Goal: Check status: Check status

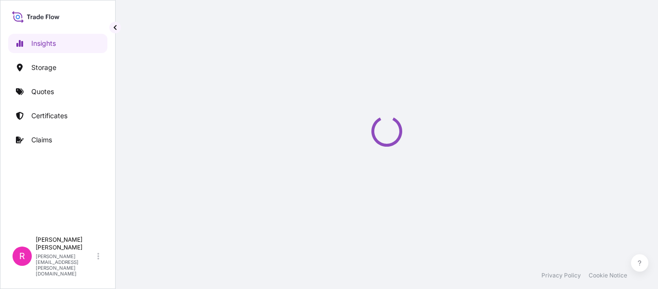
select select "2025"
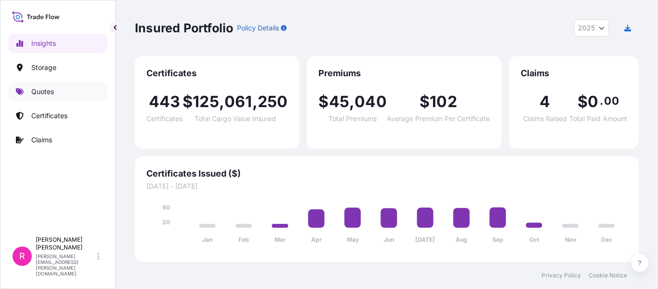
click at [48, 98] on link "Quotes" at bounding box center [57, 91] width 99 height 19
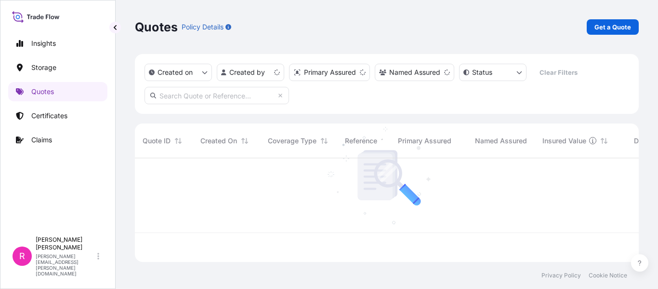
scroll to position [102, 497]
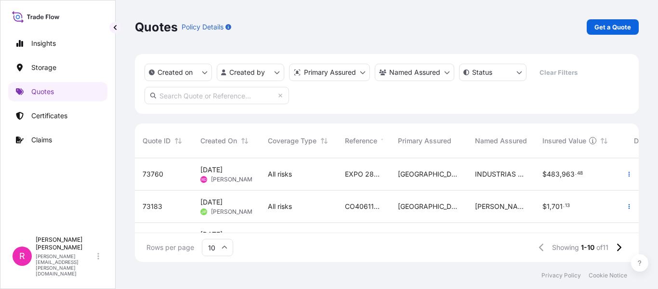
click at [185, 91] on input "text" at bounding box center [217, 95] width 145 height 17
paste input "[PHONE_NUMBER]"
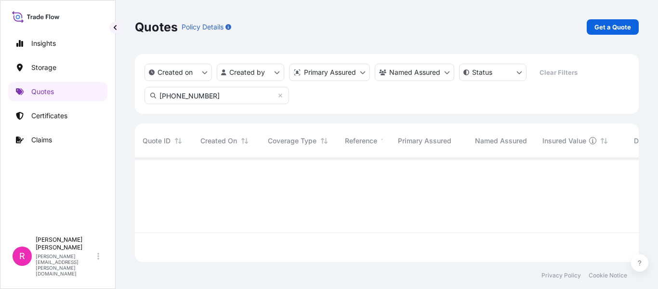
type input "[PHONE_NUMBER]"
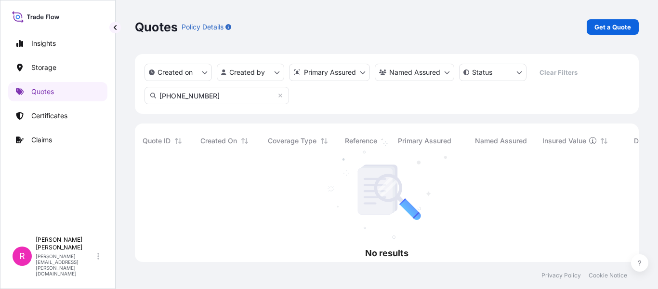
scroll to position [131, 497]
click at [237, 92] on input "[PHONE_NUMBER]" at bounding box center [217, 95] width 145 height 17
click at [235, 97] on input "[PHONE_NUMBER]" at bounding box center [217, 95] width 145 height 17
click at [276, 94] on input "[PHONE_NUMBER]" at bounding box center [217, 95] width 145 height 17
click at [280, 99] on input "[PHONE_NUMBER]" at bounding box center [217, 95] width 145 height 17
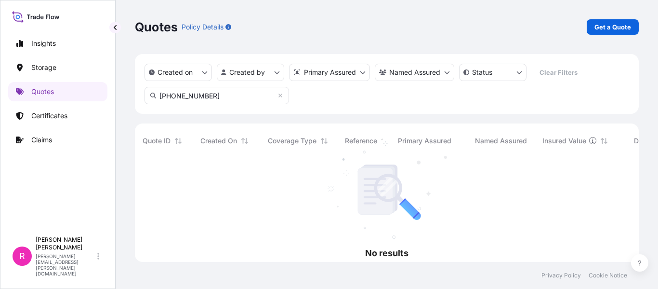
click at [279, 99] on input "[PHONE_NUMBER]" at bounding box center [217, 95] width 145 height 17
click at [278, 96] on icon at bounding box center [281, 96] width 6 height 6
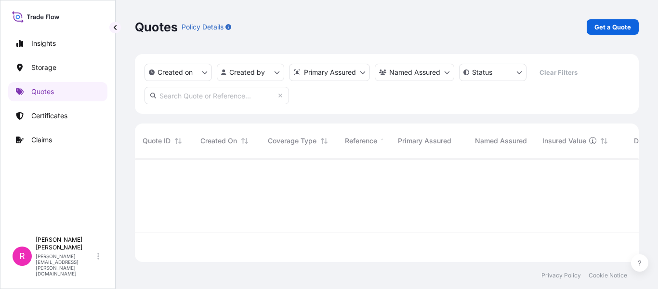
scroll to position [102, 497]
drag, startPoint x: 214, startPoint y: 109, endPoint x: 213, endPoint y: 103, distance: 6.8
click at [213, 109] on div "Created on Created by Primary Assured Named Assured Status Clear Filters" at bounding box center [387, 84] width 504 height 60
click at [213, 103] on input "text" at bounding box center [217, 95] width 145 height 17
paste input "[PHONE_NUMBER]"
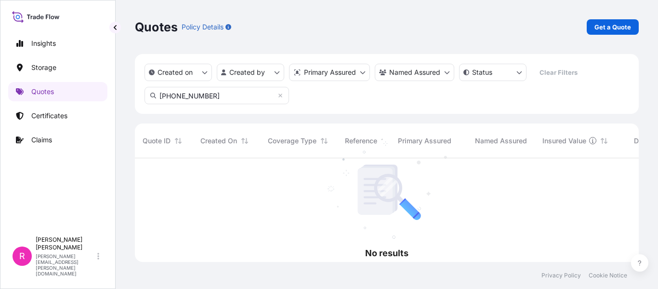
scroll to position [131, 497]
click at [208, 99] on input "[PHONE_NUMBER]" at bounding box center [217, 95] width 145 height 17
drag, startPoint x: 216, startPoint y: 101, endPoint x: 208, endPoint y: 85, distance: 17.2
click at [216, 101] on input "[PHONE_NUMBER]" at bounding box center [217, 95] width 145 height 17
type input "31619-467"
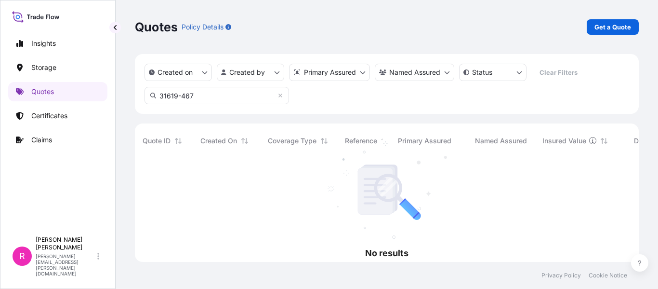
click at [285, 93] on input "31619-467" at bounding box center [217, 95] width 145 height 17
click at [282, 96] on icon at bounding box center [281, 96] width 6 height 6
click at [217, 103] on input "text" at bounding box center [217, 95] width 145 height 17
click at [224, 98] on input "[PHONE_NUMBER]" at bounding box center [217, 95] width 145 height 17
click at [220, 92] on input "[PHONE_NUMBER]" at bounding box center [217, 95] width 145 height 17
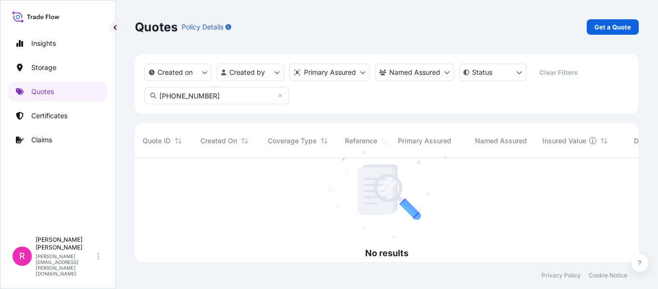
type input "[PHONE_NUMBER]"
click at [278, 94] on icon at bounding box center [281, 96] width 6 height 6
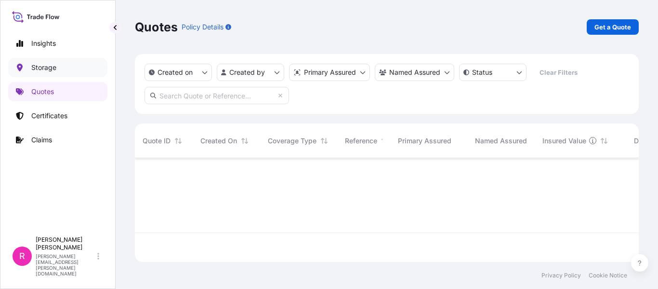
click at [62, 67] on link "Storage" at bounding box center [57, 67] width 99 height 19
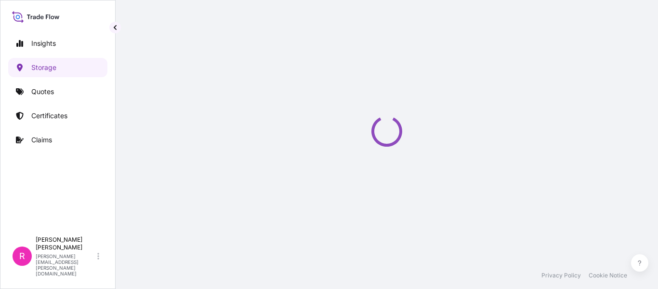
click at [61, 81] on div "Insights Storage Quotes Certificates Claims" at bounding box center [57, 128] width 99 height 206
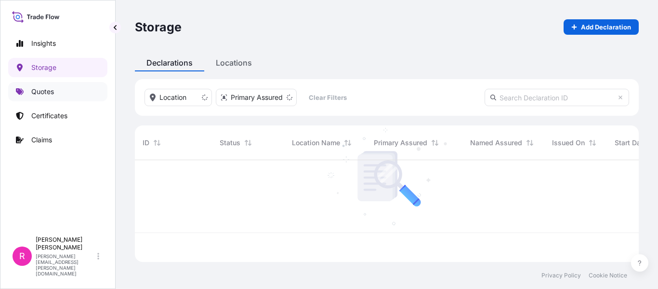
scroll to position [100, 497]
click at [52, 97] on link "Quotes" at bounding box center [57, 91] width 99 height 19
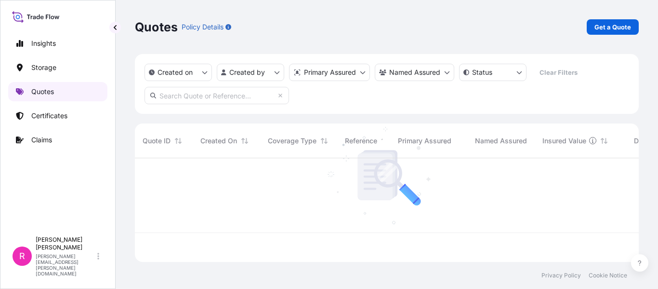
scroll to position [102, 497]
drag, startPoint x: 195, startPoint y: 180, endPoint x: 254, endPoint y: 200, distance: 62.0
click at [196, 181] on div at bounding box center [564, 195] width 858 height 74
drag, startPoint x: 264, startPoint y: 205, endPoint x: 141, endPoint y: 148, distance: 135.0
click at [141, 148] on div "Quote ID Created On Coverage Type Reference Primary Assured Named Assured Insur…" at bounding box center [387, 177] width 504 height 109
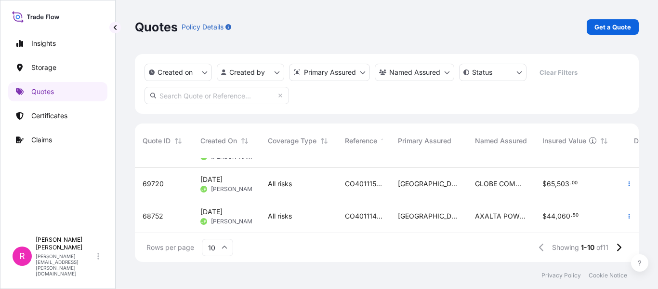
scroll to position [0, 0]
